Goal: Entertainment & Leisure: Browse casually

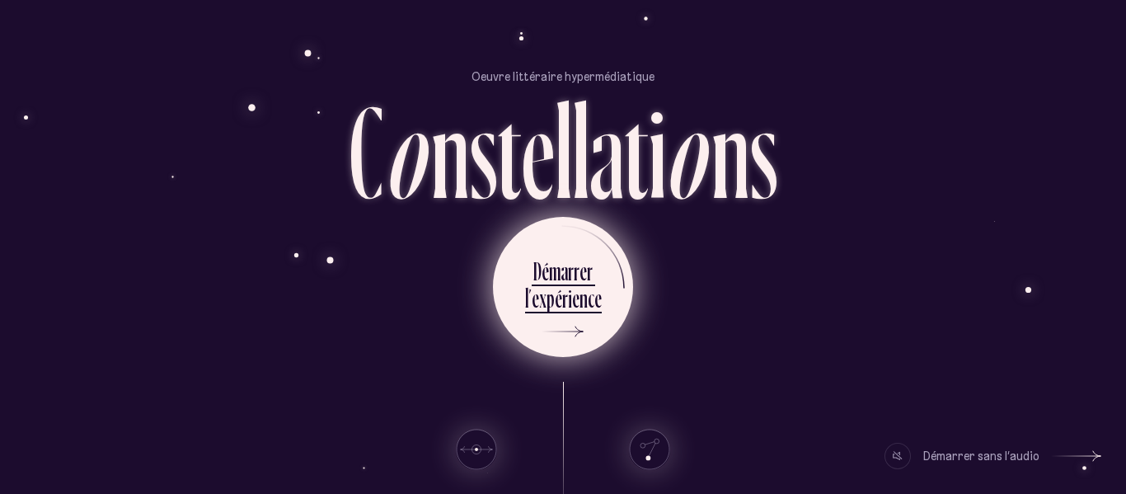
click at [588, 312] on div "c" at bounding box center [591, 298] width 7 height 32
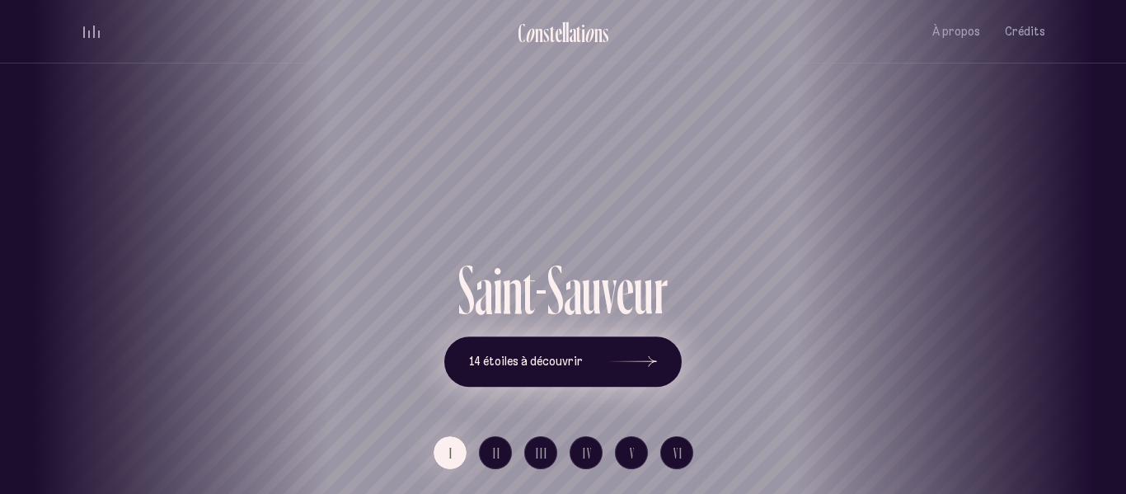
click at [572, 358] on span "14 étoiles à découvrir" at bounding box center [526, 361] width 114 height 14
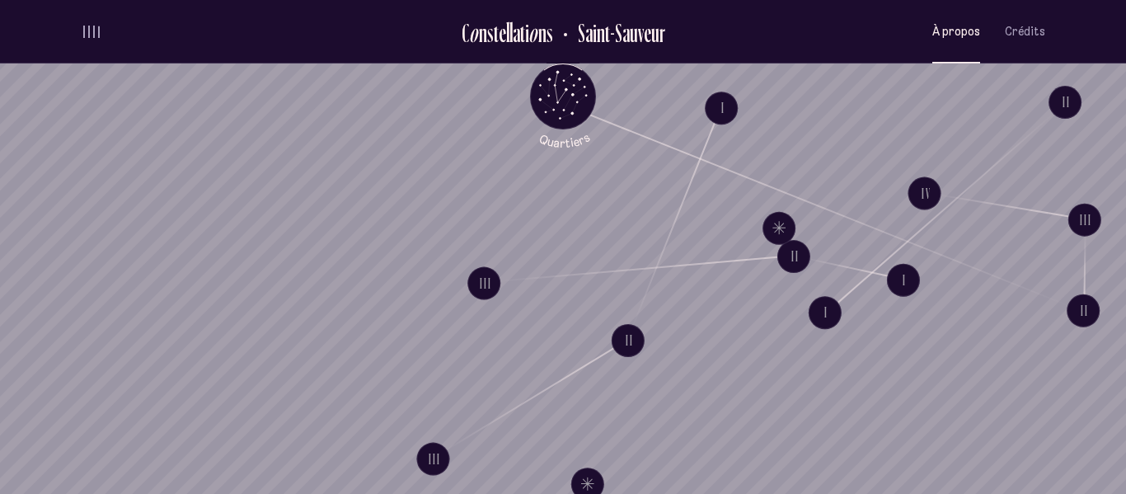
click at [955, 41] on button "À propos" at bounding box center [956, 31] width 48 height 39
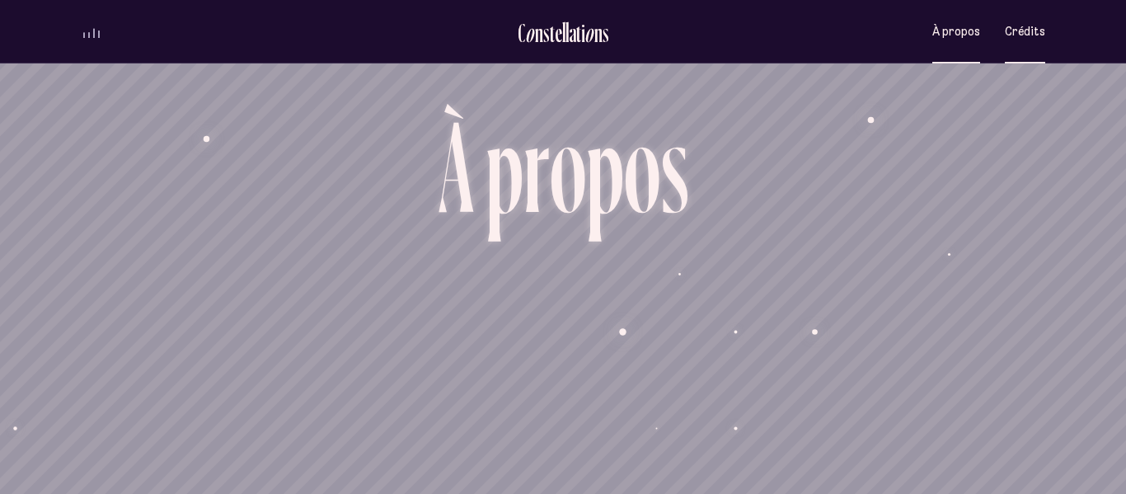
click at [1037, 39] on button "Crédits" at bounding box center [1025, 31] width 40 height 39
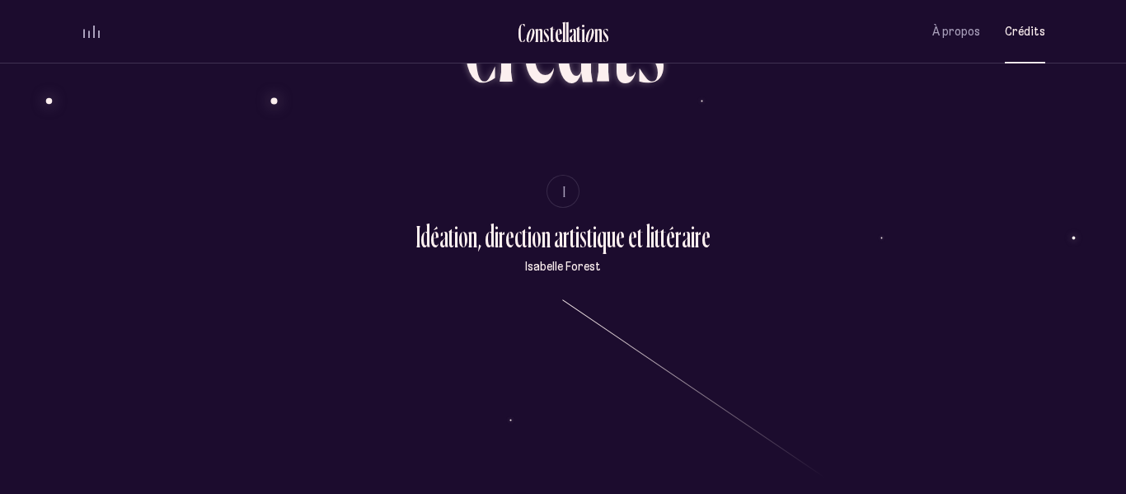
scroll to position [113, 0]
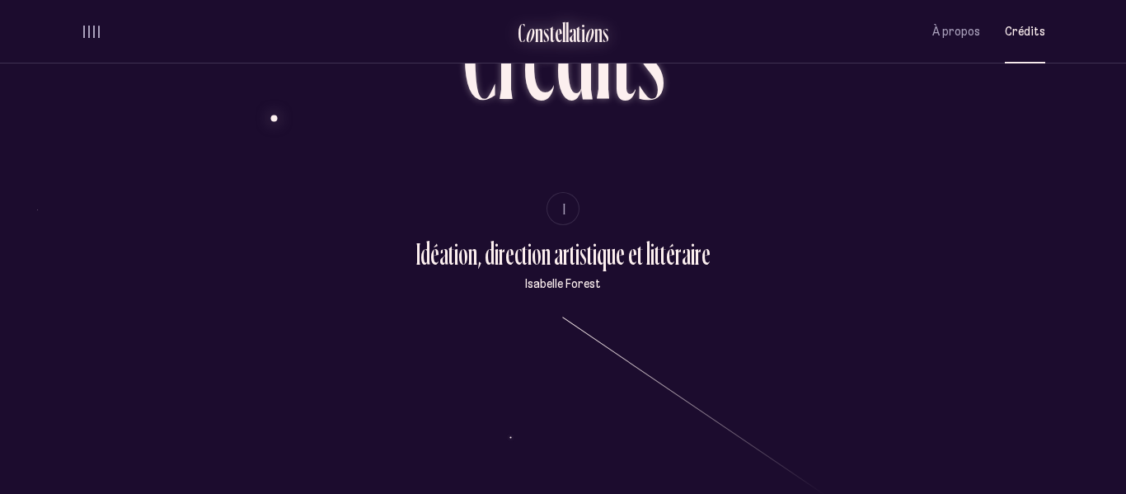
click at [563, 34] on div "l" at bounding box center [563, 32] width 3 height 27
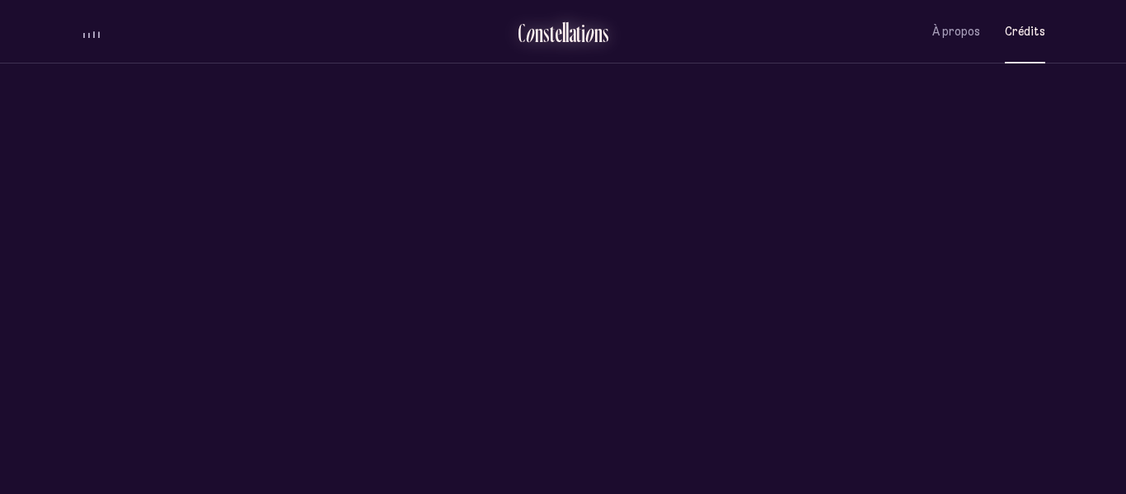
scroll to position [0, 0]
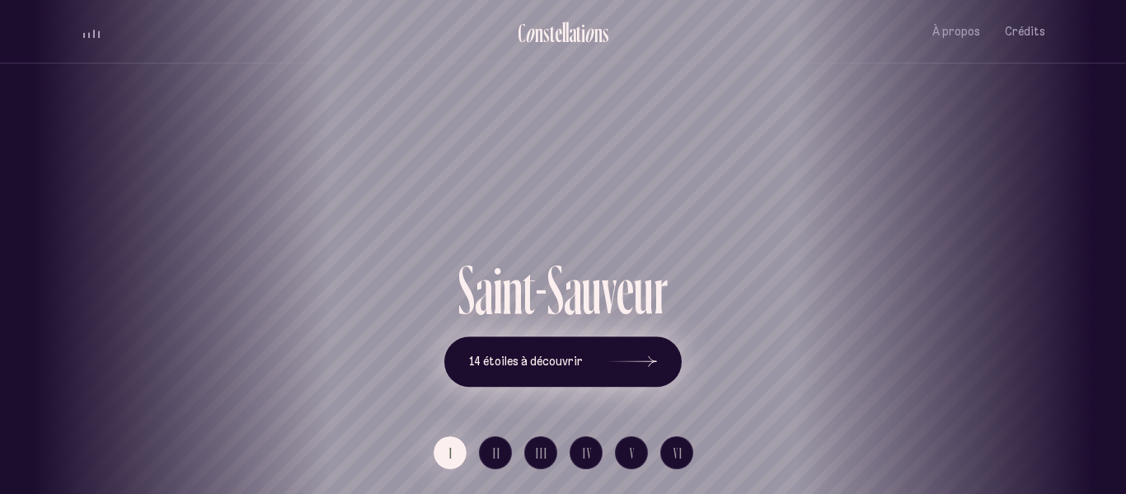
click at [549, 359] on span "14 étoiles à découvrir" at bounding box center [526, 361] width 114 height 14
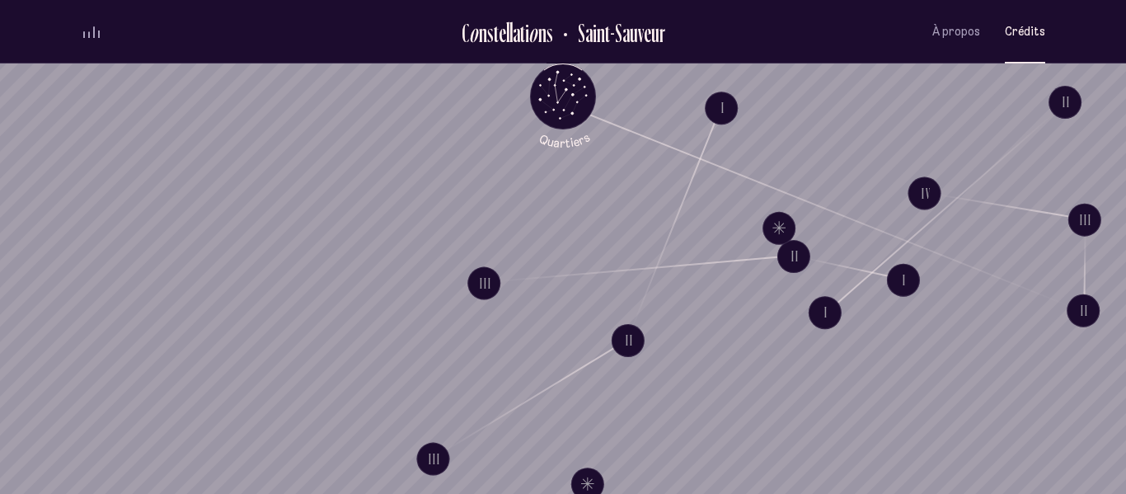
click at [1025, 26] on span "Crédits" at bounding box center [1025, 32] width 40 height 14
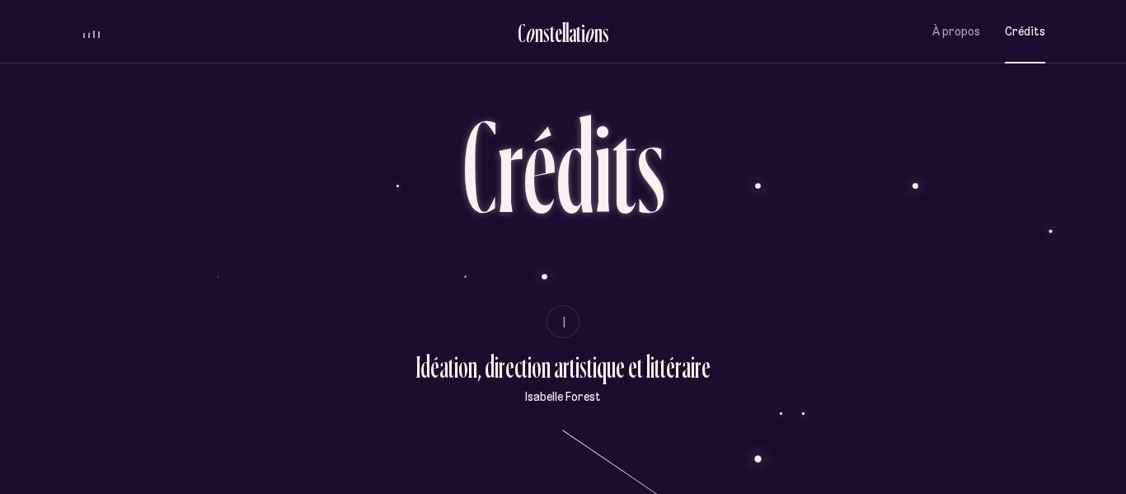
click at [92, 34] on div "volume audio" at bounding box center [91, 32] width 16 height 12
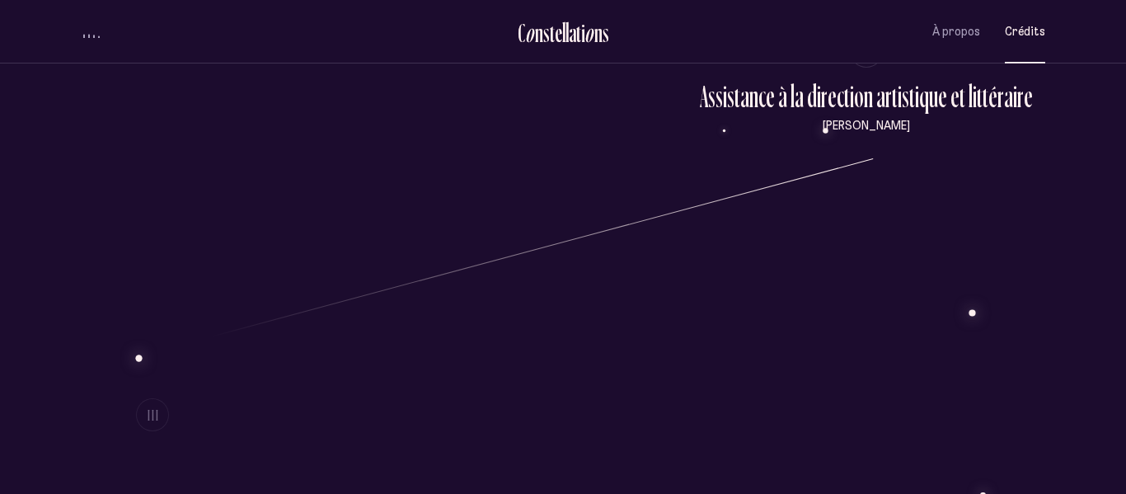
scroll to position [537, 0]
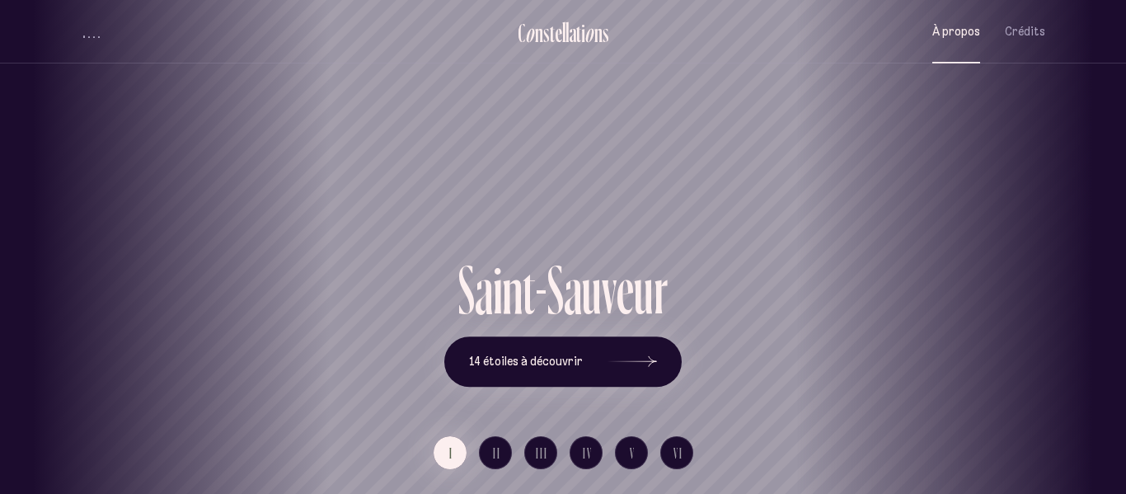
click at [950, 47] on button "À propos" at bounding box center [956, 31] width 48 height 39
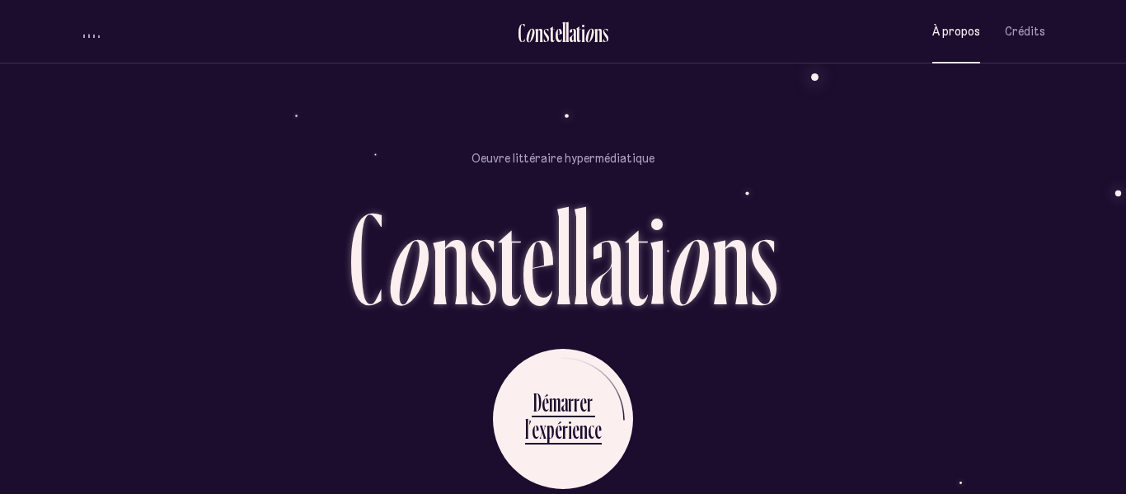
scroll to position [1414, 0]
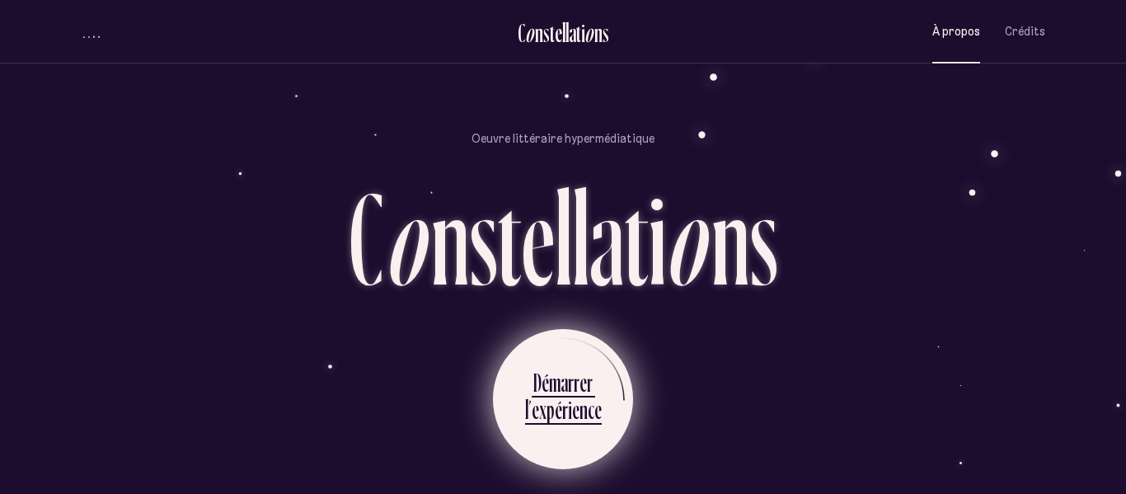
click at [533, 366] on div "D" at bounding box center [537, 382] width 8 height 32
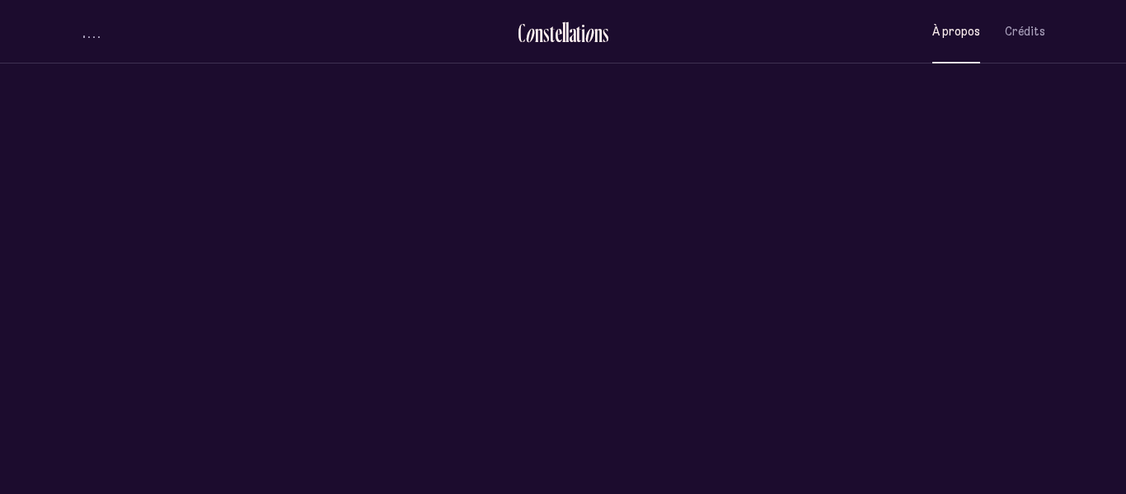
scroll to position [0, 0]
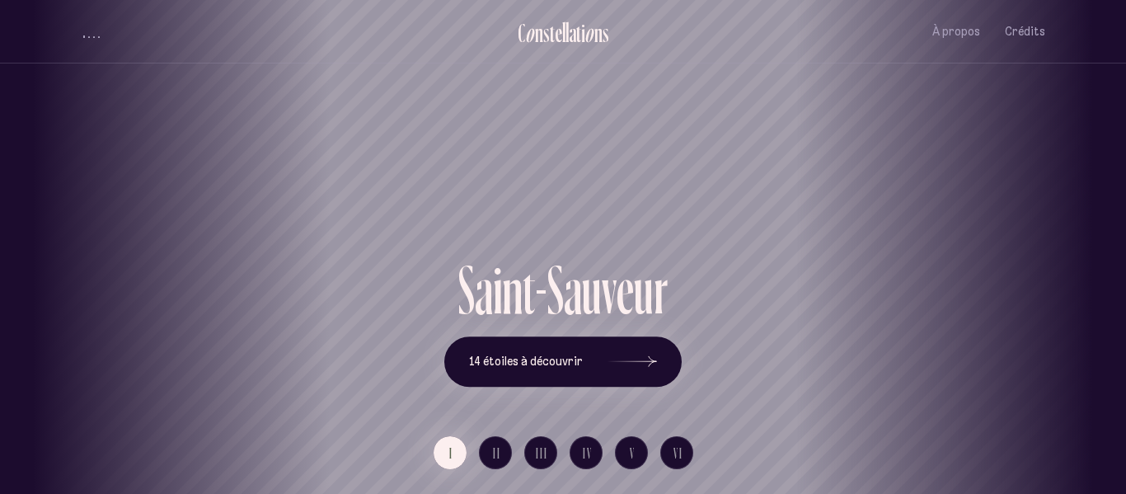
click at [527, 415] on div "I II III IV V VI" at bounding box center [563, 452] width 309 height 82
click at [522, 382] on button "14 étoiles à découvrir" at bounding box center [562, 361] width 237 height 51
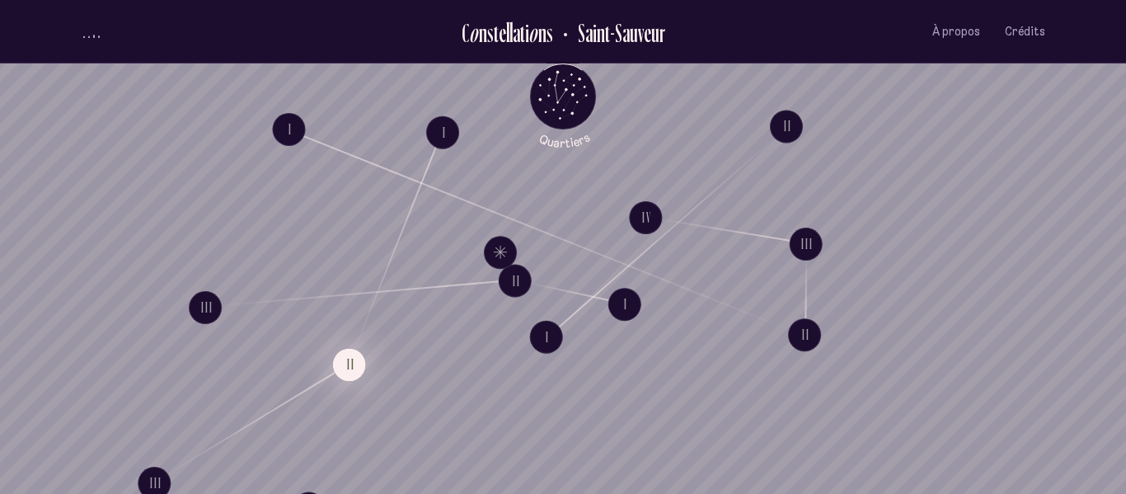
click at [343, 378] on button "II" at bounding box center [349, 364] width 33 height 33
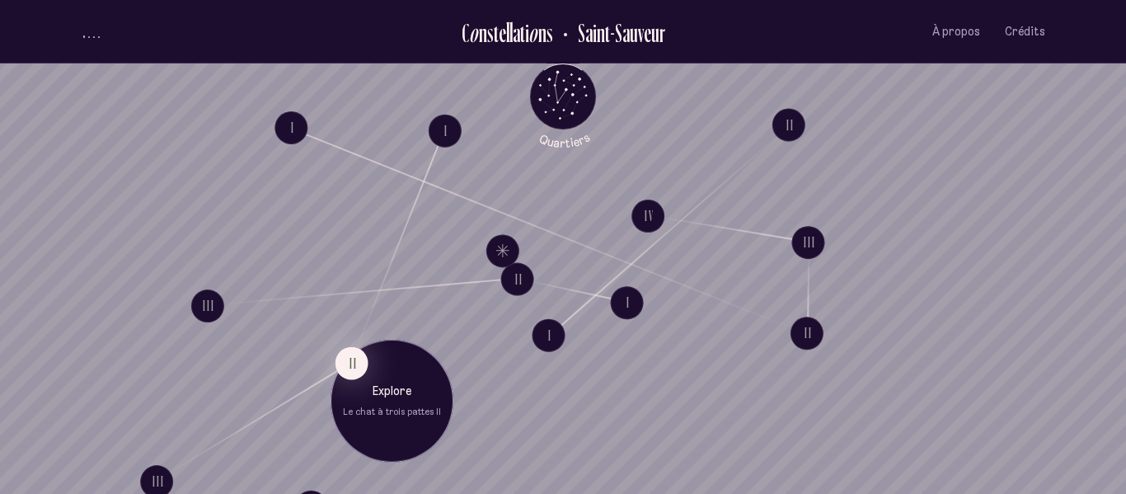
click at [387, 420] on div "Explore Le chat à trois pattes II" at bounding box center [392, 400] width 123 height 123
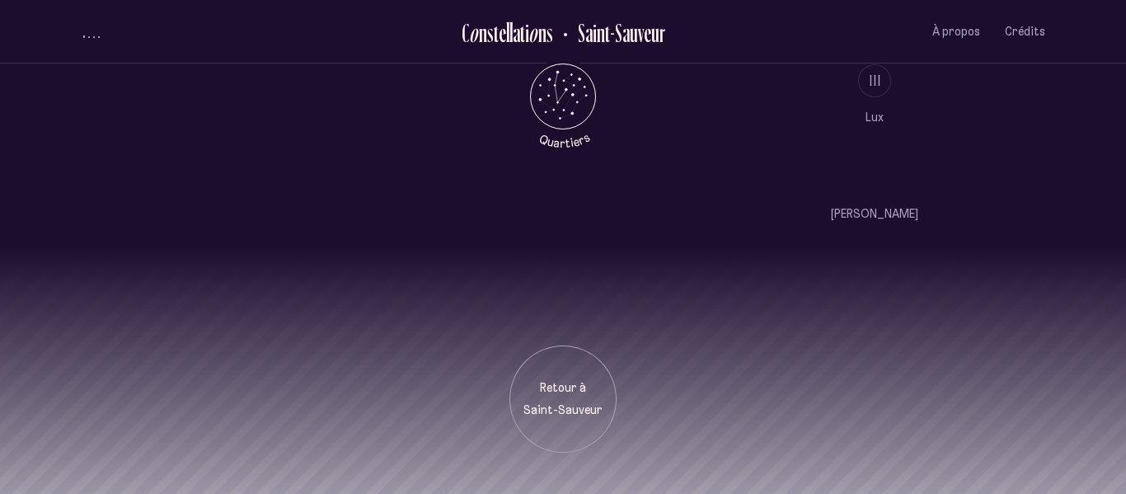
scroll to position [1532, 0]
